Goal: Transaction & Acquisition: Purchase product/service

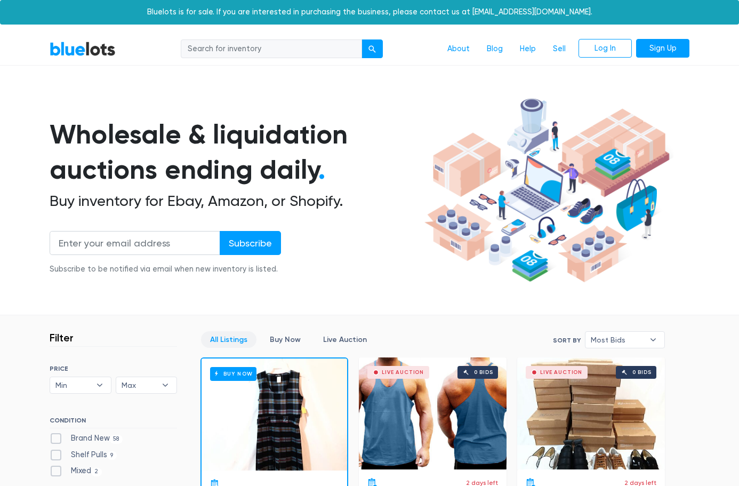
click at [245, 45] on input "search" at bounding box center [271, 48] width 181 height 19
type input "phones"
click at [361, 39] on button "submit" at bounding box center [371, 48] width 21 height 19
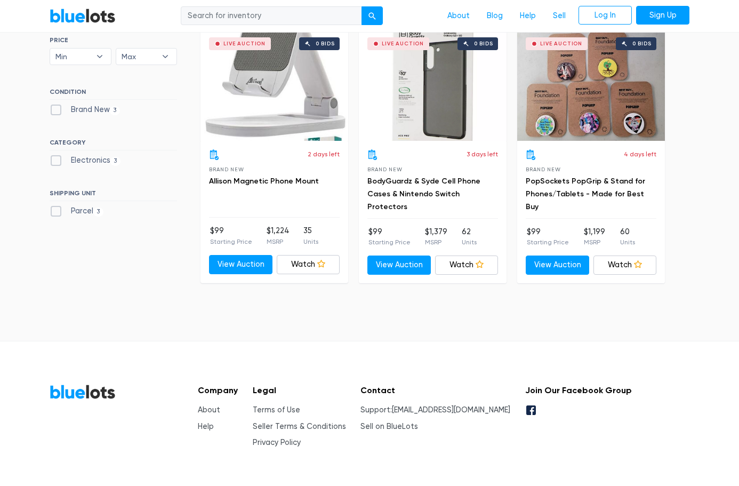
scroll to position [330, 0]
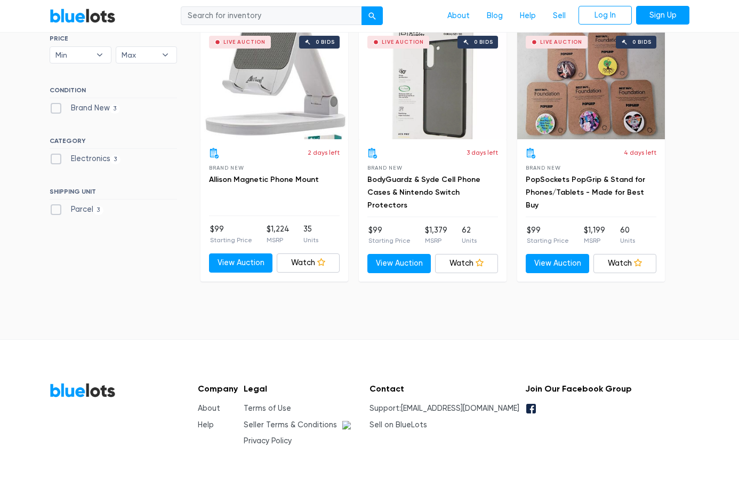
click at [53, 162] on label "Electronics 3" at bounding box center [85, 159] width 71 height 12
click at [53, 160] on input "Electronics 3" at bounding box center [53, 156] width 7 height 7
checkbox input "true"
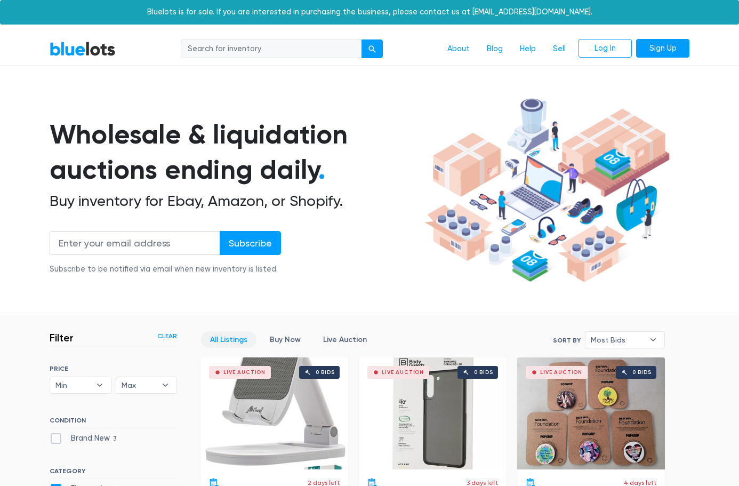
click at [96, 61] on nav "BlueLots About Blog Help Sell Log In Sign Up" at bounding box center [369, 49] width 739 height 33
click at [93, 55] on link "BlueLots" at bounding box center [83, 48] width 66 height 15
